Goal: Information Seeking & Learning: Check status

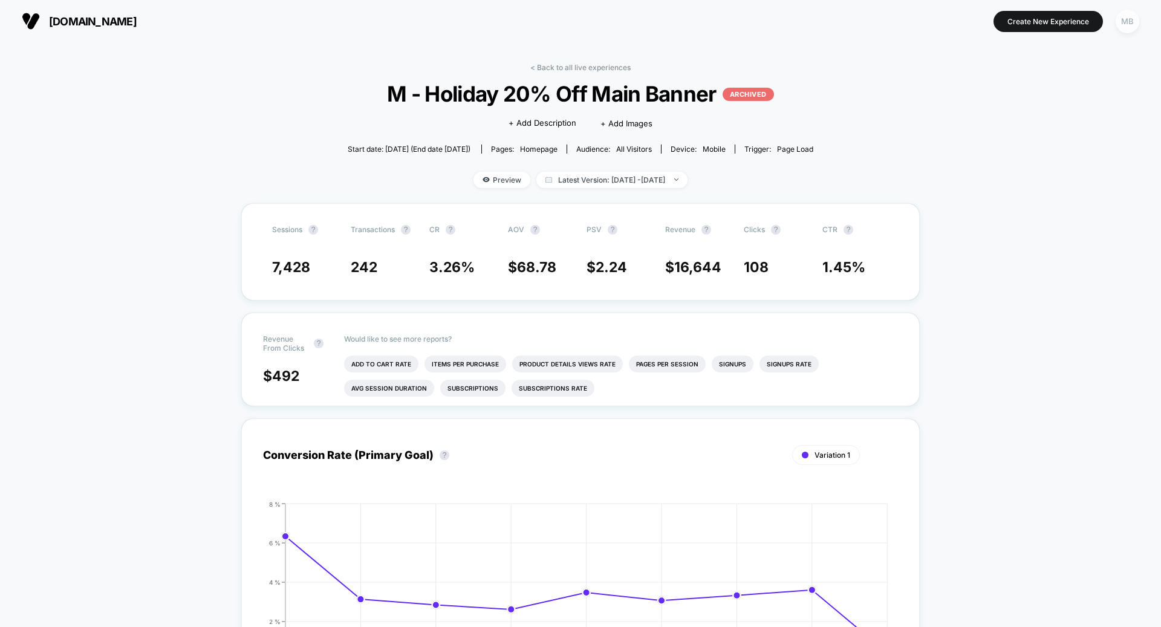
click at [1125, 30] on div "MB" at bounding box center [1128, 22] width 24 height 24
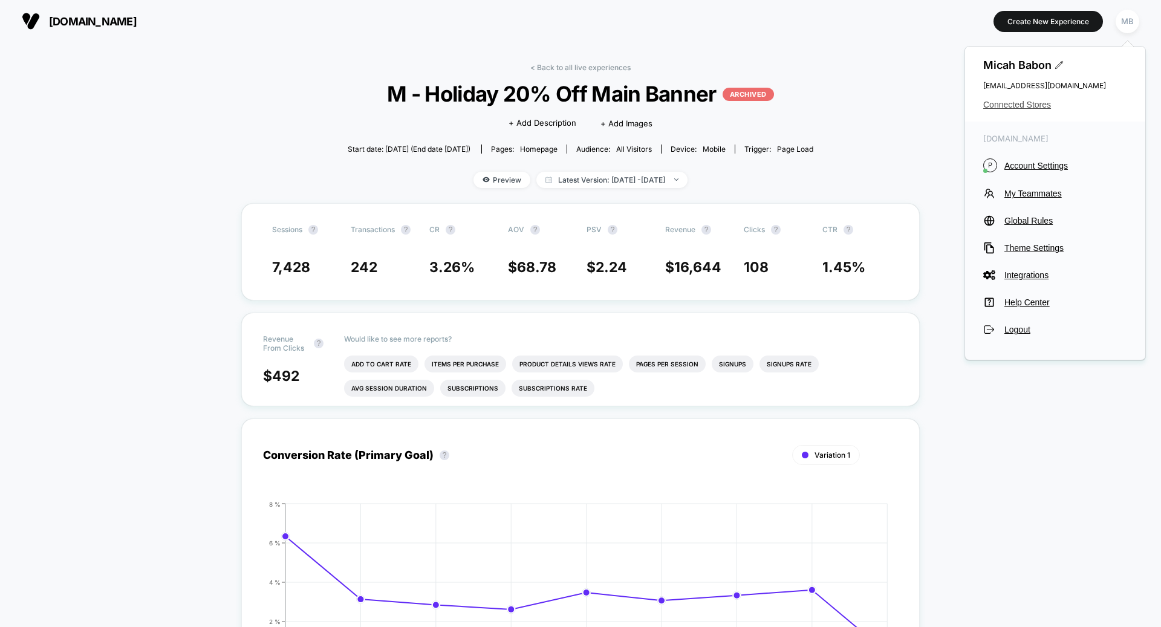
click at [1032, 104] on span "Connected Stores" at bounding box center [1055, 105] width 144 height 10
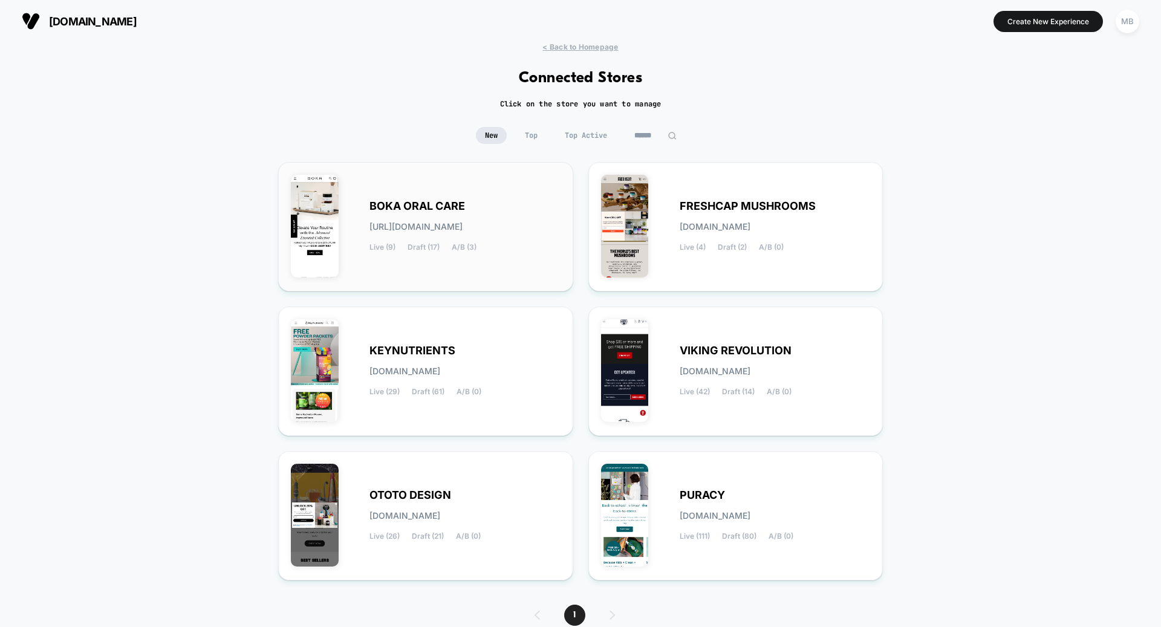
click at [484, 259] on div "BOKA ORAL CARE [URL][DOMAIN_NAME] Live (9) Draft (17) A/B (3)" at bounding box center [426, 227] width 270 height 104
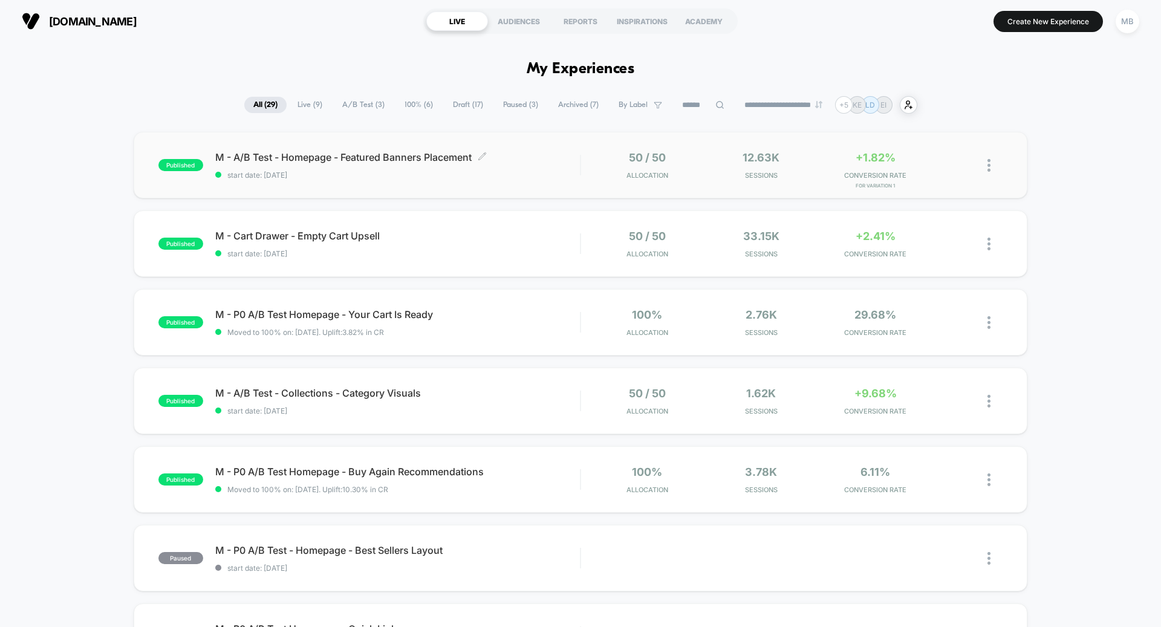
click at [418, 174] on span "start date: [DATE]" at bounding box center [397, 175] width 365 height 9
